Goal: Check status: Check status

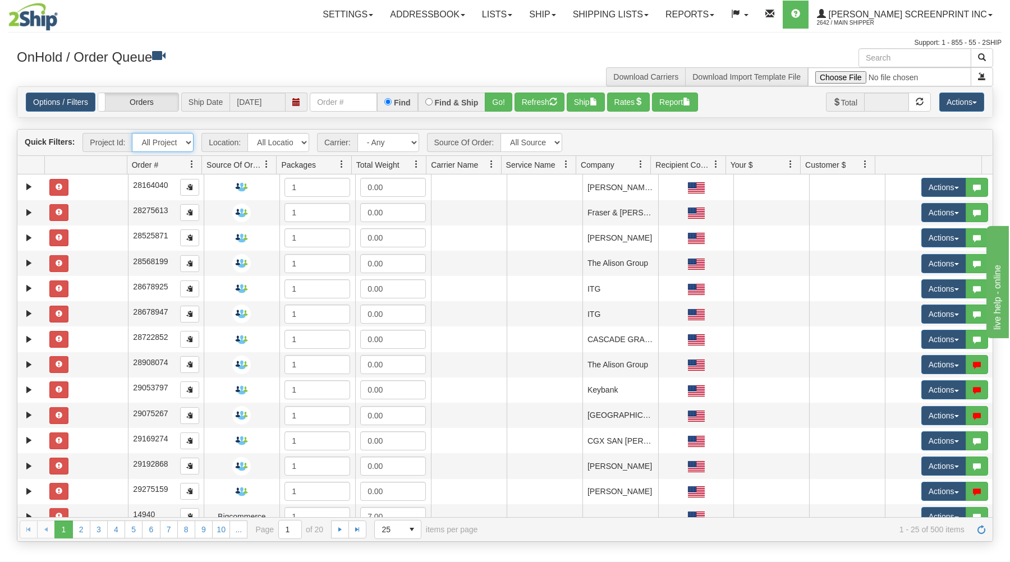
click at [132, 133] on select "All Projects Imagine ShipRequests [DATE] ShipRequests [DATE] ShipRequests [DATE…" at bounding box center [163, 142] width 62 height 19
select select "ShipRequests [DATE]"
click option "ShipRequests [DATE]" at bounding box center [0, 0] width 0 height 0
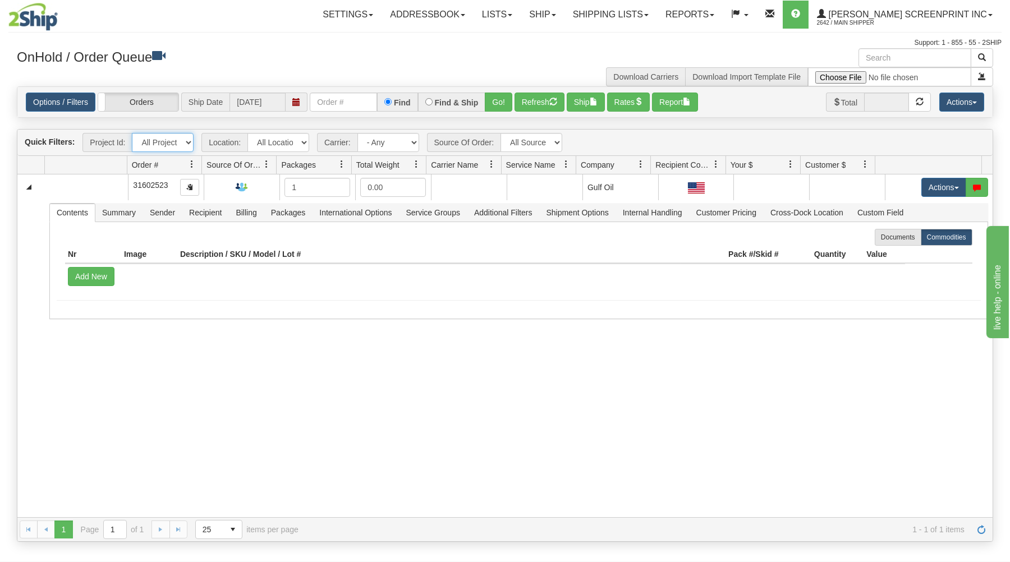
click at [132, 133] on select "All Projects Imagine ShipRequests [DATE] ShipRequests [DATE] ShipRequests [DATE…" at bounding box center [163, 142] width 62 height 19
select select "grid toolbar"
click option "All Projects" at bounding box center [0, 0] width 0 height 0
